Goal: Task Accomplishment & Management: Manage account settings

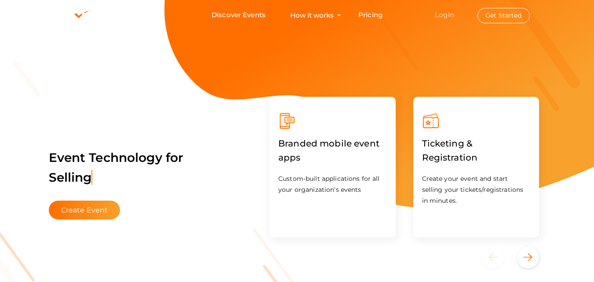
click at [442, 11] on link "Login" at bounding box center [444, 15] width 19 height 8
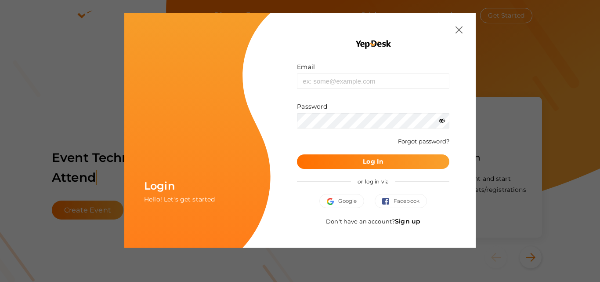
click at [411, 222] on link "Sign up" at bounding box center [407, 221] width 25 height 8
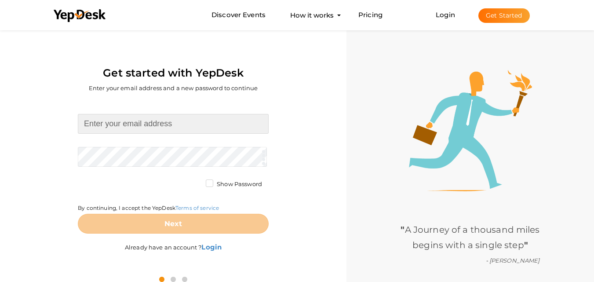
click at [134, 120] on input at bounding box center [173, 124] width 191 height 20
type input "[EMAIL_ADDRESS][DOMAIN_NAME]"
click at [146, 150] on form "reedk0162@gmail.com Required. Invalid email. Checking You already have a YepDes…" at bounding box center [173, 174] width 191 height 120
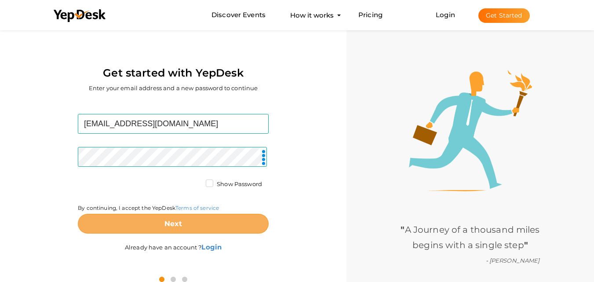
click at [228, 226] on button "Next" at bounding box center [173, 224] width 191 height 20
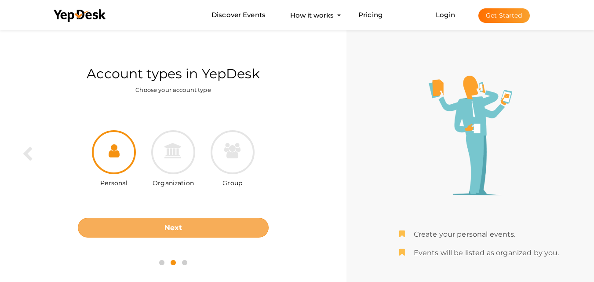
click at [188, 219] on button "Next" at bounding box center [173, 228] width 191 height 20
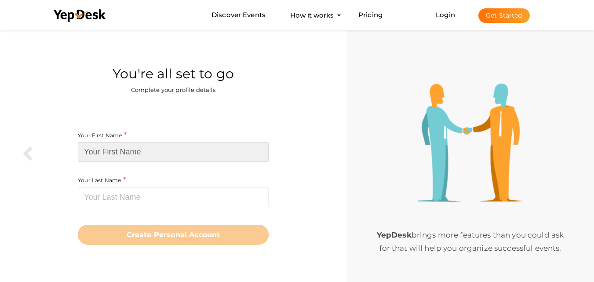
click at [203, 153] on input at bounding box center [173, 152] width 191 height 20
type input "GPU"
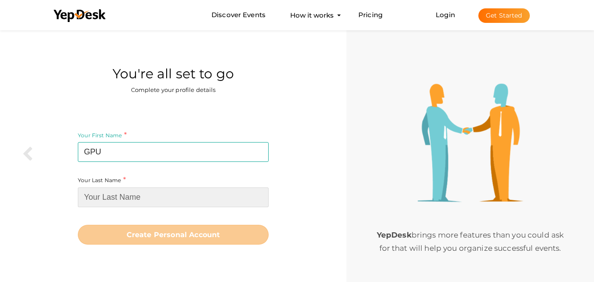
click at [197, 201] on input at bounding box center [173, 197] width 191 height 20
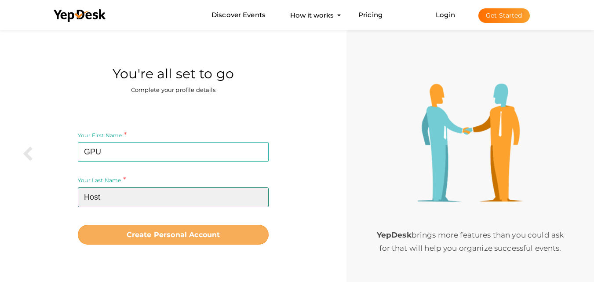
type input "Host"
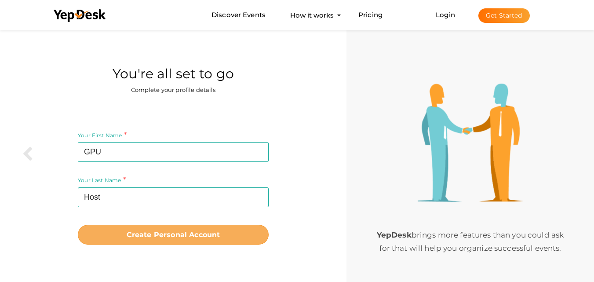
click at [192, 233] on b "Create Personal Account" at bounding box center [174, 234] width 94 height 8
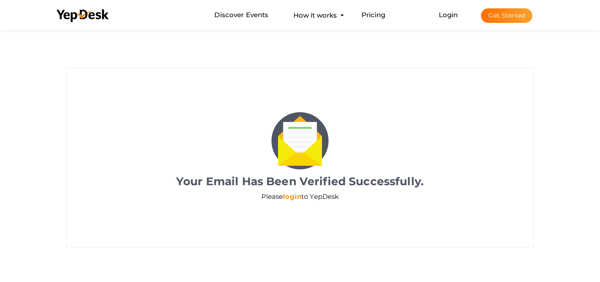
click at [288, 195] on link "login" at bounding box center [292, 196] width 18 height 8
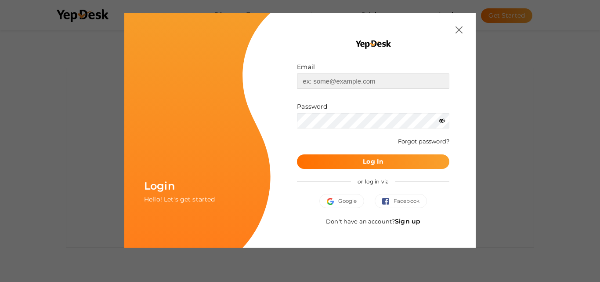
type input "[EMAIL_ADDRESS][DOMAIN_NAME]"
click at [367, 160] on b "Log In" at bounding box center [373, 161] width 21 height 8
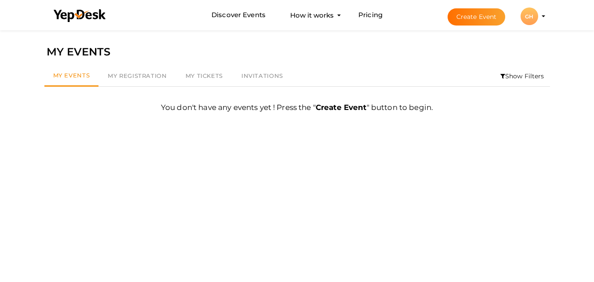
click at [540, 16] on button "GH GH GPU Host reedk0162@gmail.com Personal Profile My Events Admin Switch Prof…" at bounding box center [529, 16] width 23 height 18
click at [546, 15] on li "Create Event GH GH GPU Host reedk0162@gmail.com Personal Profile My Events Admi…" at bounding box center [488, 16] width 117 height 32
click at [539, 18] on button "GH GH GPU Host reedk0162@gmail.com Personal Profile My Events Admin Switch Prof…" at bounding box center [529, 16] width 23 height 18
click at [529, 18] on div "GH" at bounding box center [529, 16] width 18 height 18
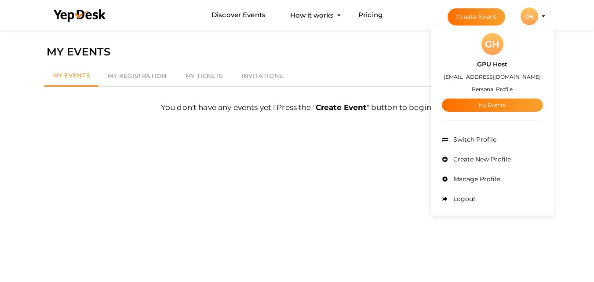
click at [494, 54] on div "GH" at bounding box center [492, 44] width 22 height 22
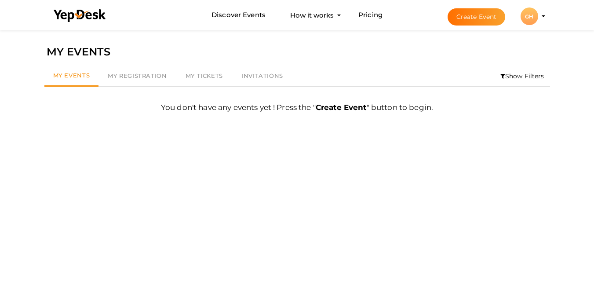
click at [529, 16] on div "GH" at bounding box center [529, 16] width 18 height 18
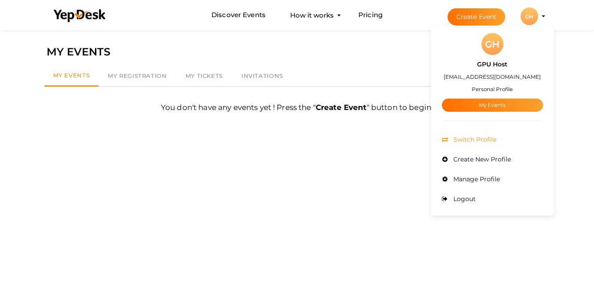
click at [472, 141] on span "Switch Profile" at bounding box center [473, 139] width 45 height 8
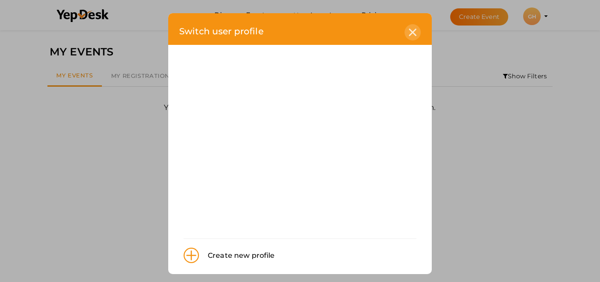
click at [405, 30] on div at bounding box center [413, 32] width 16 height 16
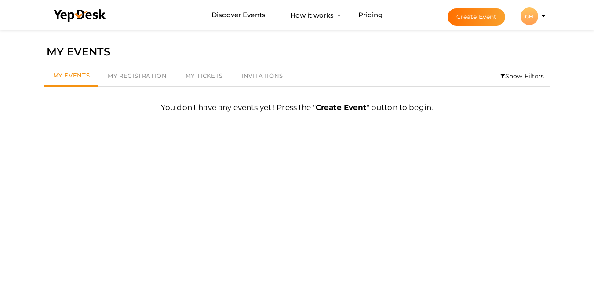
click at [532, 17] on div "GH" at bounding box center [529, 16] width 18 height 18
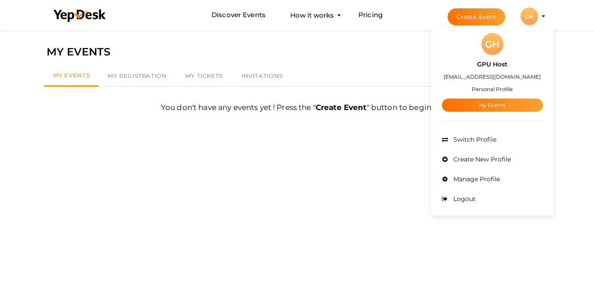
click at [483, 60] on label "GPU Host" at bounding box center [492, 64] width 30 height 10
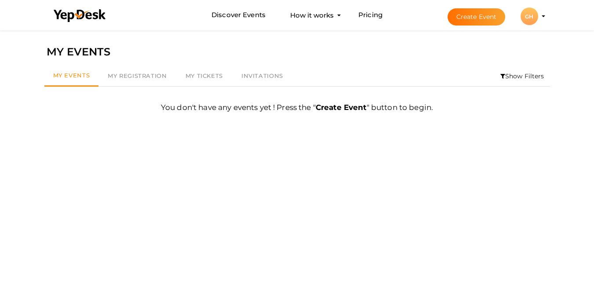
click at [493, 44] on div "MY EVENTS" at bounding box center [297, 52] width 501 height 17
click at [528, 24] on div "GH" at bounding box center [529, 16] width 18 height 18
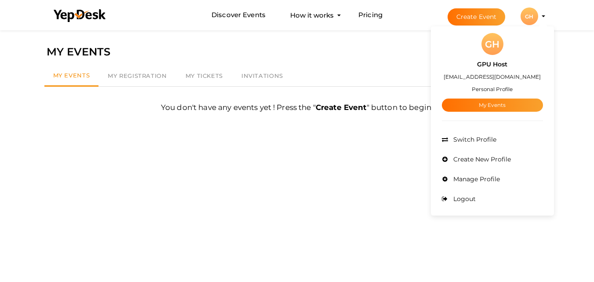
click at [492, 67] on label "GPU Host" at bounding box center [492, 64] width 30 height 10
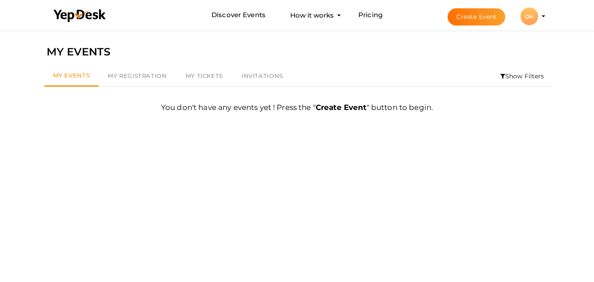
click at [531, 18] on div "GH" at bounding box center [529, 16] width 18 height 18
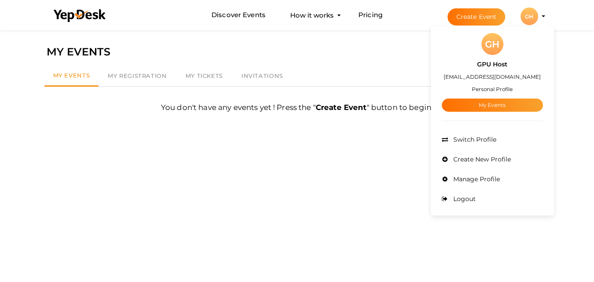
click at [499, 87] on small "Personal Profile" at bounding box center [492, 89] width 41 height 7
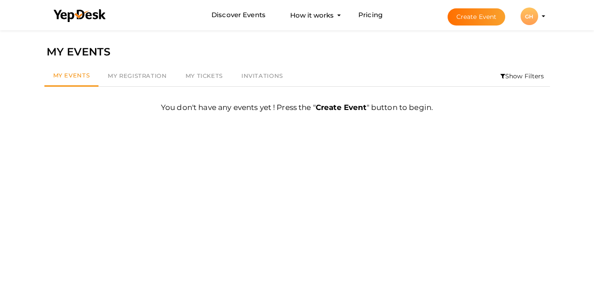
click at [526, 15] on div "GH" at bounding box center [529, 16] width 18 height 18
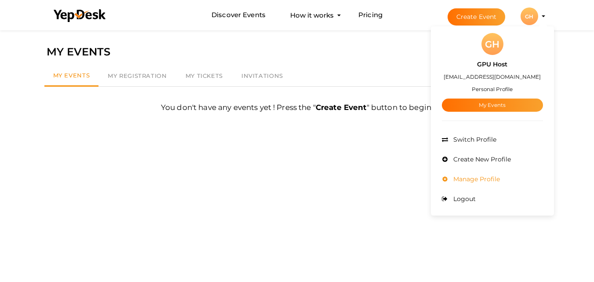
click at [473, 177] on span "Manage Profile" at bounding box center [475, 179] width 49 height 8
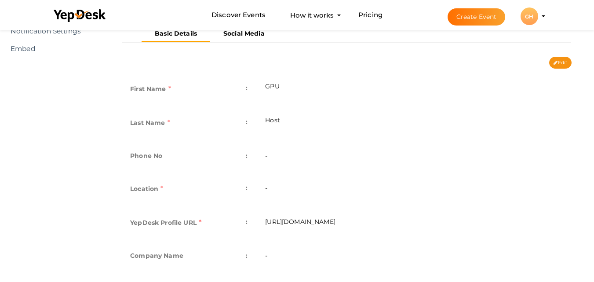
scroll to position [170, 0]
click at [557, 60] on button "Edit" at bounding box center [560, 62] width 22 height 12
type input "GPU"
type input "Host"
type input "gpu-host"
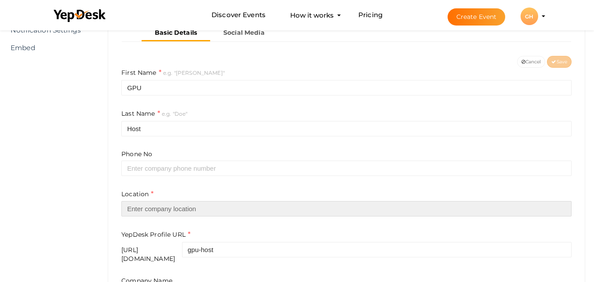
click at [201, 210] on input "text" at bounding box center [346, 208] width 450 height 15
type input "[GEOGRAPHIC_DATA]"
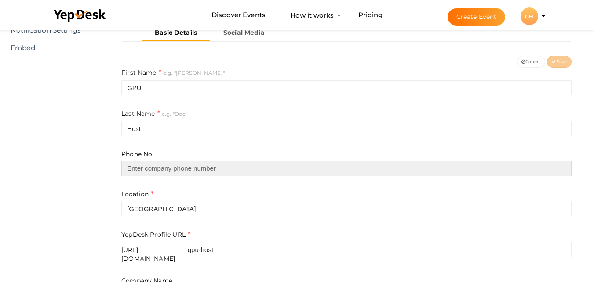
type input "8885443118"
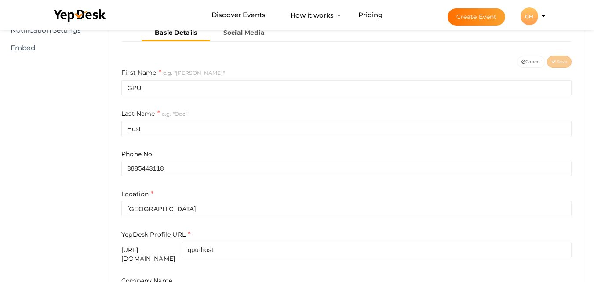
type input "gpu host"
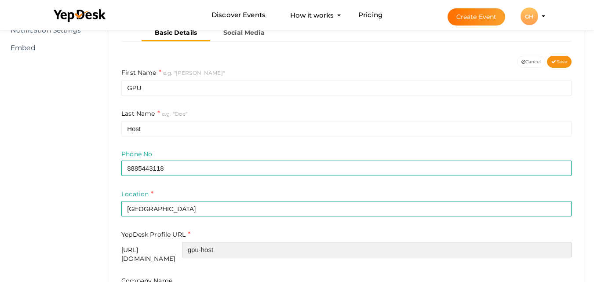
click at [265, 252] on input "gpu-host" at bounding box center [376, 249] width 389 height 15
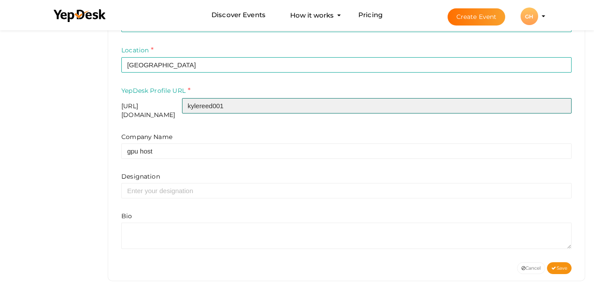
scroll to position [324, 0]
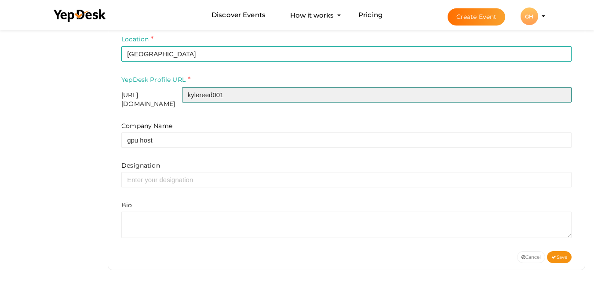
type input "kylereed001"
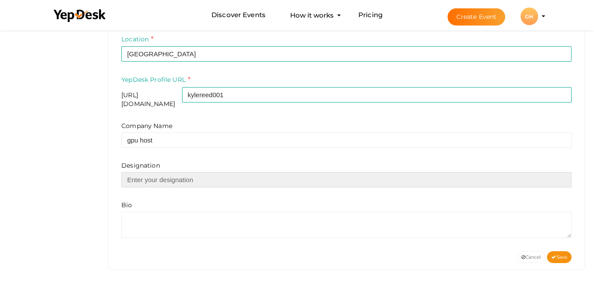
click at [212, 174] on input "text" at bounding box center [346, 179] width 450 height 15
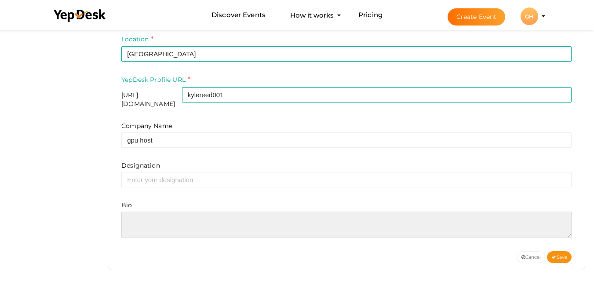
click at [185, 223] on textarea at bounding box center [346, 224] width 450 height 26
paste textarea "GPU4Host provides trusted hosting services specializing in GPU dedicated server…"
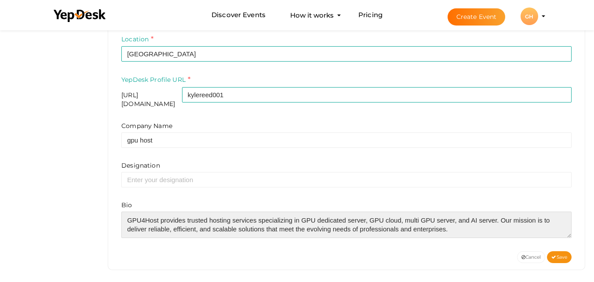
scroll to position [4, 0]
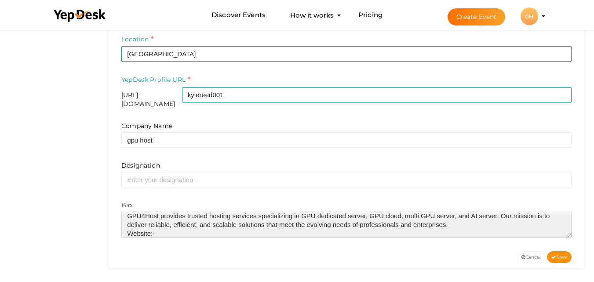
paste textarea "https://www.gpu4host.com/gpu-dedicated-servers"
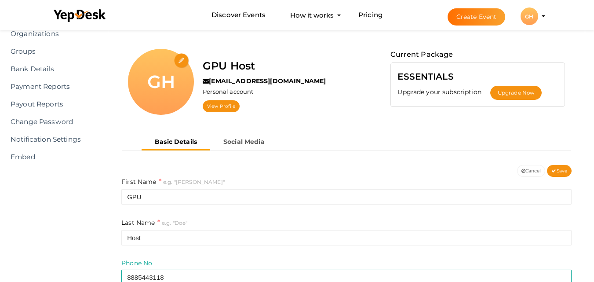
scroll to position [324, 0]
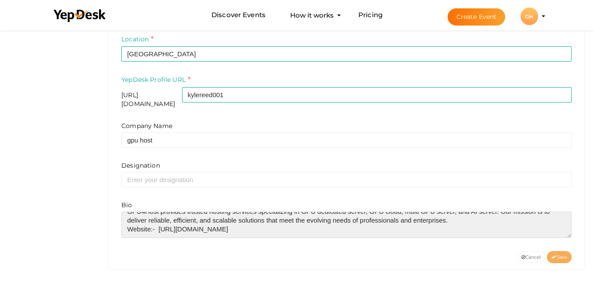
type textarea "GPU4Host provides trusted hosting services specializing in GPU dedicated server…"
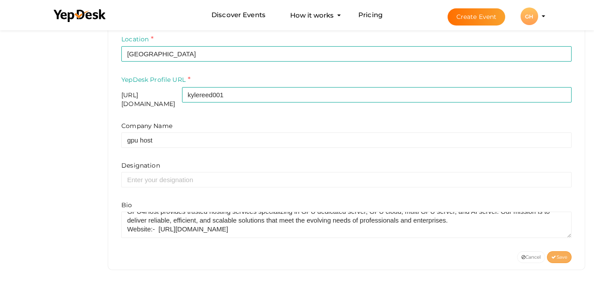
click at [562, 254] on span "Save" at bounding box center [559, 257] width 16 height 6
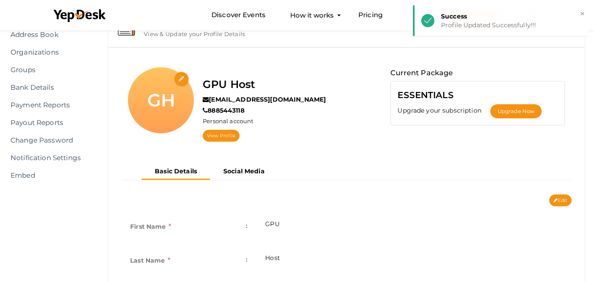
scroll to position [40, 0]
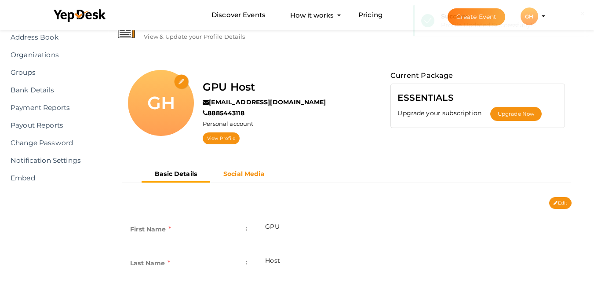
click at [247, 175] on b "Social Media" at bounding box center [243, 174] width 41 height 8
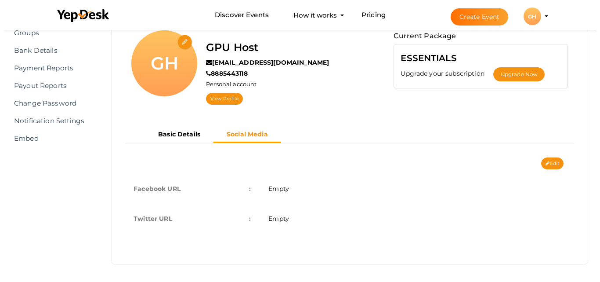
scroll to position [80, 0]
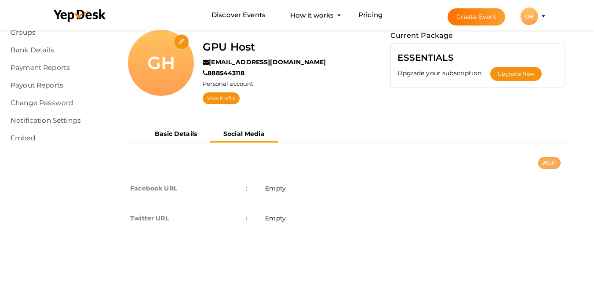
click at [544, 164] on icon at bounding box center [544, 163] width 4 height 5
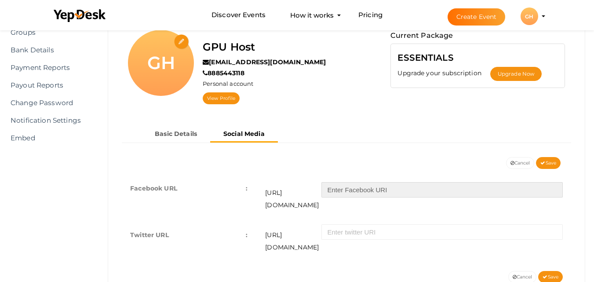
click at [359, 192] on input "text" at bounding box center [441, 189] width 241 height 15
paste input "https://www.facebook.com/GPU4HOST/"
click at [418, 191] on input "https://www.facebook.com/GPU4HOST/" at bounding box center [441, 189] width 241 height 15
type input "GPU4HOST/"
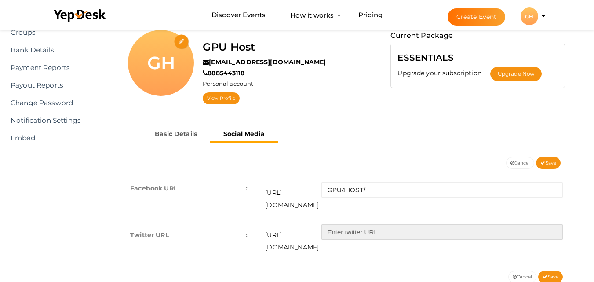
click at [400, 224] on input "text" at bounding box center [441, 231] width 241 height 15
paste input "https://x.com/Gpu4Host"
click at [370, 224] on input "https://x.com/Gpu4Host" at bounding box center [441, 231] width 241 height 15
type input "Gpu4Host"
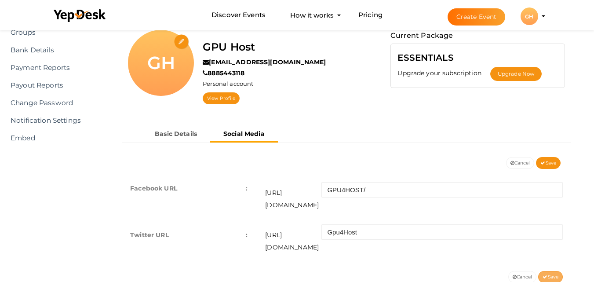
click at [554, 274] on span "Save" at bounding box center [550, 277] width 16 height 6
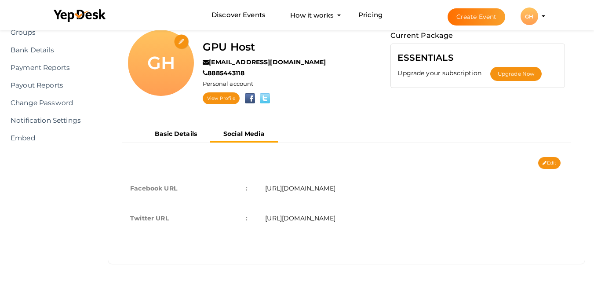
click at [179, 40] on input "file" at bounding box center [181, 41] width 15 height 15
type input "C:\fakepath\profile image (2) (1).jpg"
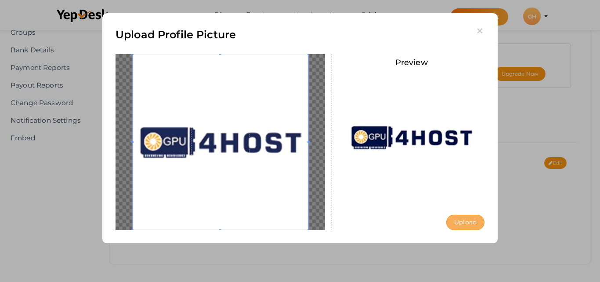
click at [465, 223] on button "Upload" at bounding box center [465, 221] width 38 height 15
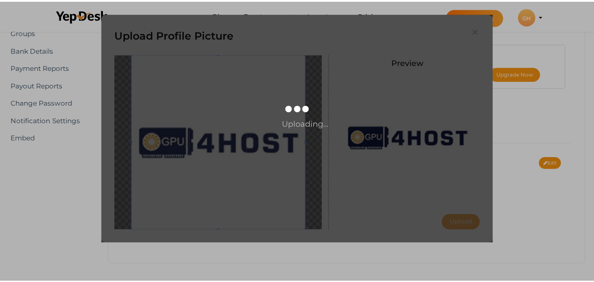
scroll to position [0, 0]
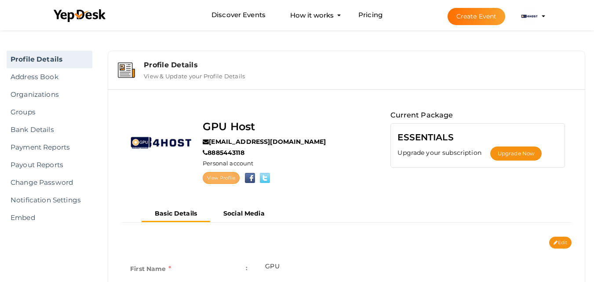
click at [220, 180] on link "View Profile" at bounding box center [221, 178] width 37 height 12
click at [322, 56] on div "Profile Details View & Update your Profile Details" at bounding box center [346, 69] width 468 height 29
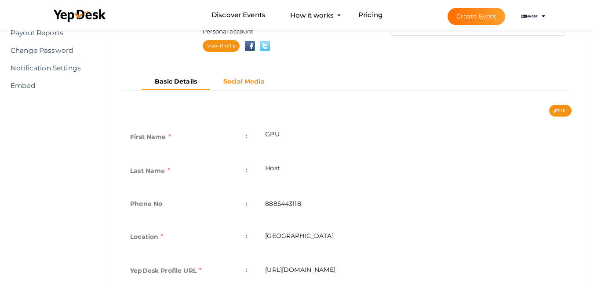
click at [235, 77] on b "Social Media" at bounding box center [243, 81] width 41 height 8
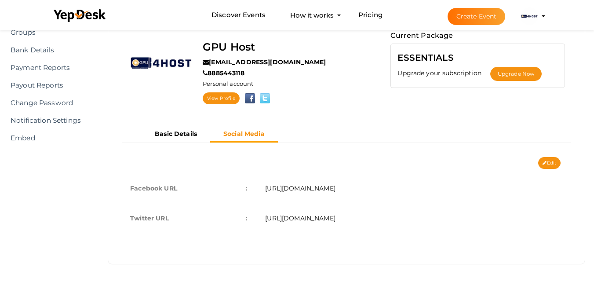
scroll to position [80, 0]
click at [181, 133] on b "Basic Details" at bounding box center [176, 134] width 42 height 8
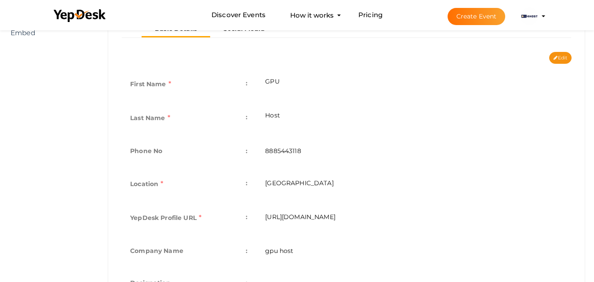
scroll to position [255, 0]
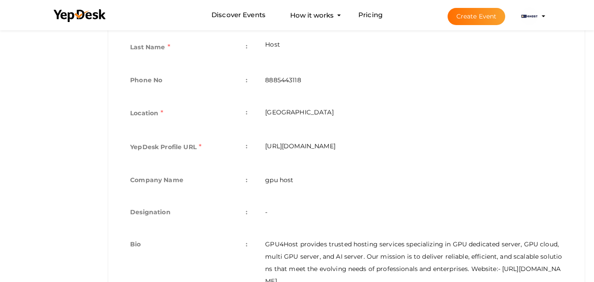
drag, startPoint x: 261, startPoint y: 145, endPoint x: 433, endPoint y: 145, distance: 171.8
click at [433, 145] on td "[URL][DOMAIN_NAME]" at bounding box center [413, 148] width 315 height 34
copy td "[URL][DOMAIN_NAME]"
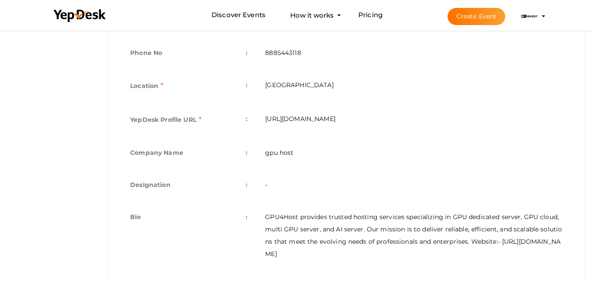
scroll to position [303, 0]
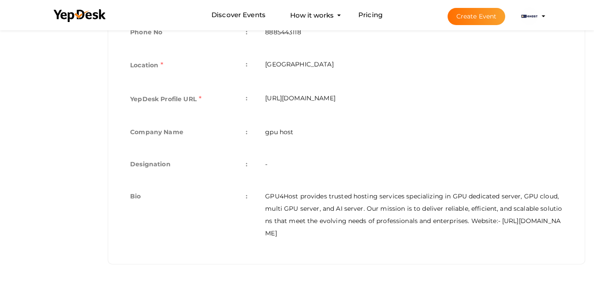
click at [321, 215] on td "GPU4Host provides trusted hosting services specializing in GPU dedicated server…" at bounding box center [413, 214] width 315 height 67
